Goal: Find specific page/section: Find specific page/section

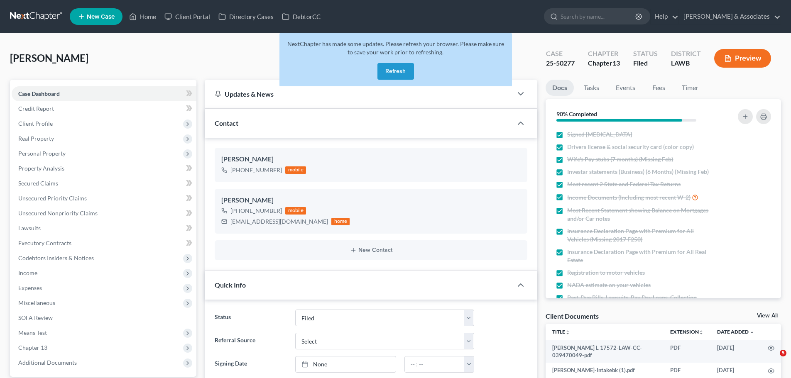
select select "8"
click at [150, 15] on link "Home" at bounding box center [142, 16] width 35 height 15
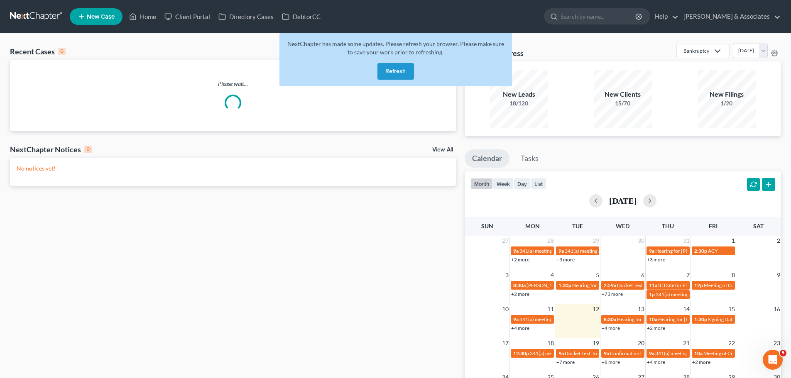
click at [387, 74] on button "Refresh" at bounding box center [396, 71] width 37 height 17
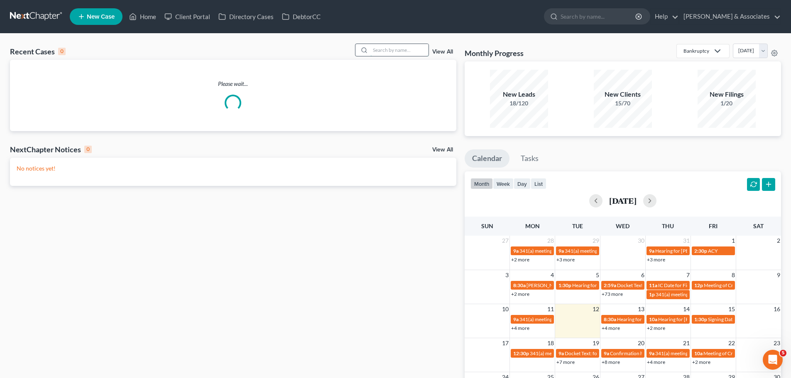
click at [389, 49] on input "search" at bounding box center [400, 50] width 58 height 12
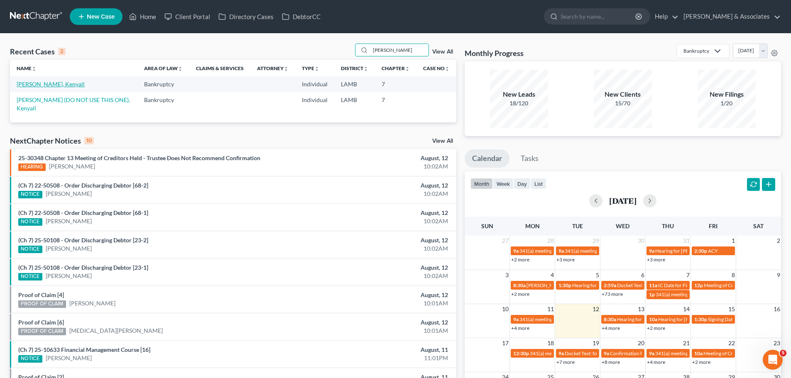
type input "kenyall williams"
click at [50, 83] on link "Williams, Kenyall" at bounding box center [51, 84] width 68 height 7
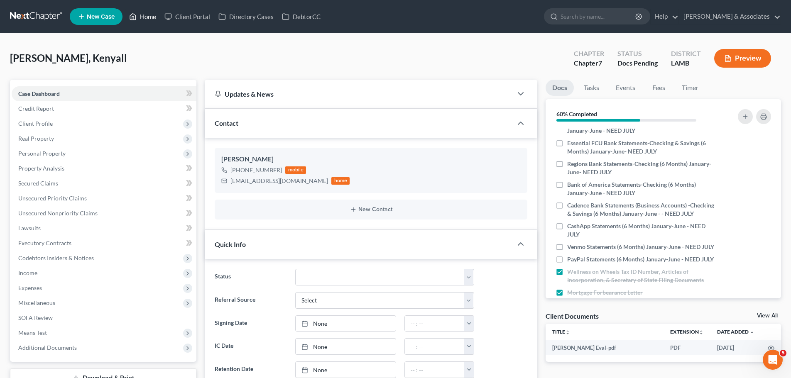
click at [144, 16] on link "Home" at bounding box center [142, 16] width 35 height 15
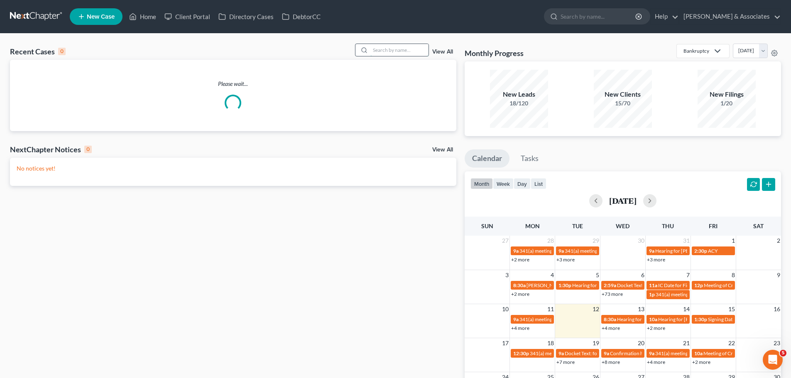
click at [401, 48] on input "search" at bounding box center [400, 50] width 58 height 12
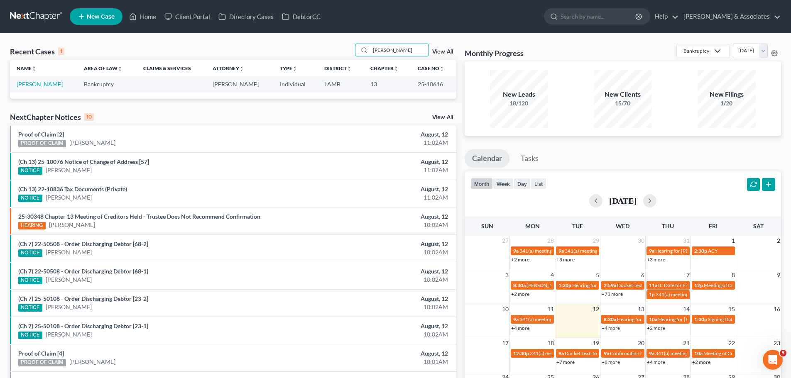
type input "bonadona"
click at [32, 83] on link "Bonadona, Maria" at bounding box center [40, 84] width 46 height 7
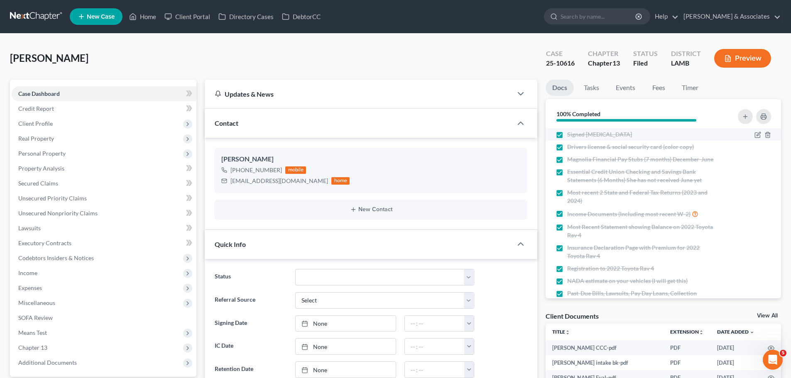
scroll to position [104, 0]
click at [624, 84] on link "Events" at bounding box center [625, 88] width 33 height 16
